Goal: Task Accomplishment & Management: Use online tool/utility

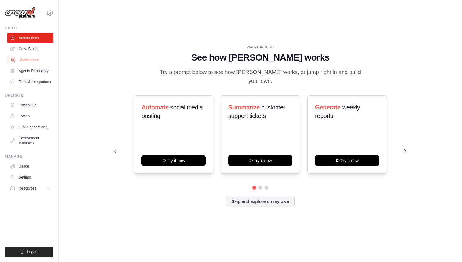
click at [31, 61] on link "Marketplace" at bounding box center [31, 60] width 46 height 10
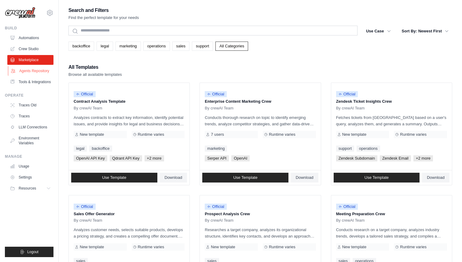
click at [38, 72] on link "Agents Repository" at bounding box center [31, 71] width 46 height 10
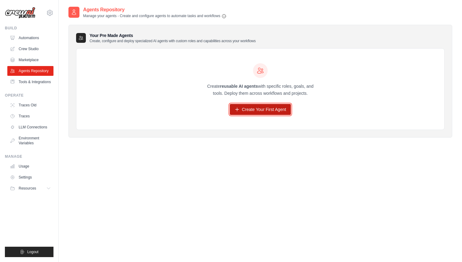
click at [256, 110] on link "Create Your First Agent" at bounding box center [260, 109] width 61 height 11
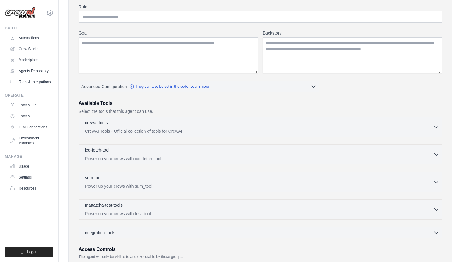
scroll to position [58, 0]
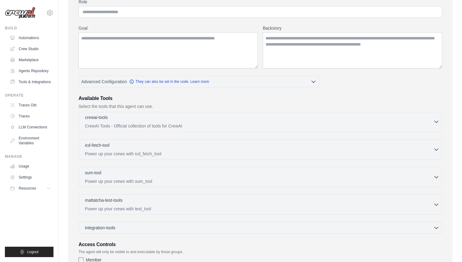
click at [434, 121] on icon "button" at bounding box center [436, 122] width 6 height 6
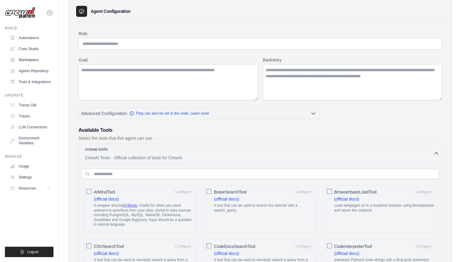
scroll to position [0, 0]
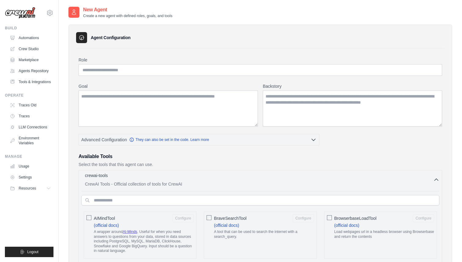
click at [436, 178] on icon "button" at bounding box center [436, 180] width 6 height 6
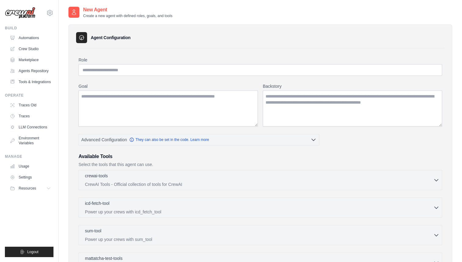
click at [83, 38] on icon at bounding box center [82, 38] width 6 height 6
click at [101, 39] on h3 "Agent Configuration" at bounding box center [111, 38] width 40 height 6
